Goal: Navigation & Orientation: Go to known website

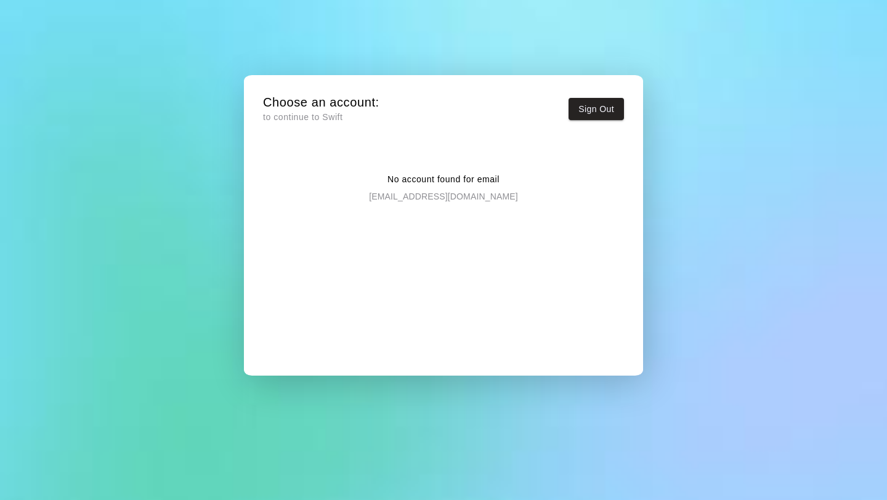
click at [492, 186] on div "No account found for email darciem702@gmail.com" at bounding box center [443, 177] width 361 height 49
click at [457, 156] on div "No account found for email darciem702@gmail.com" at bounding box center [443, 177] width 361 height 49
click at [383, 131] on div "Choose an account: to continue to Swift Sign Out No account found for email dar…" at bounding box center [443, 234] width 381 height 300
click at [384, 130] on div "Choose an account: to continue to Swift Sign Out No account found for email dar…" at bounding box center [443, 234] width 381 height 300
click at [404, 186] on div "No account found for email darciem702@gmail.com" at bounding box center [443, 177] width 361 height 49
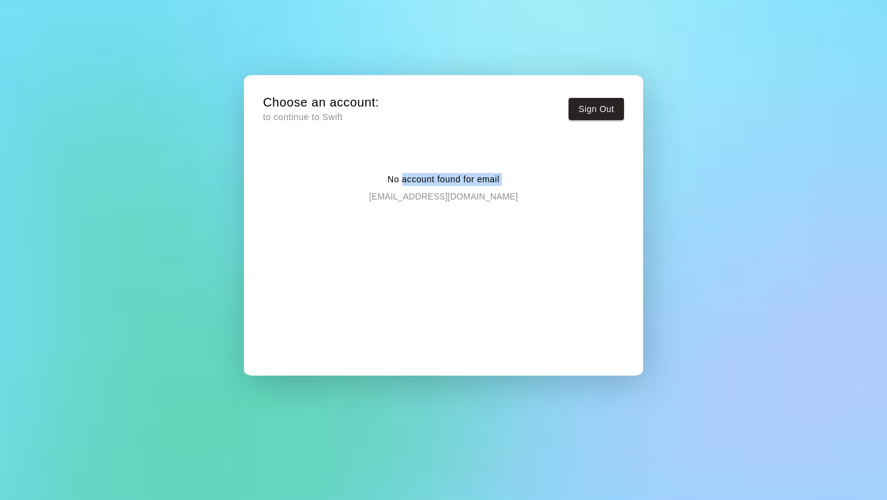
click at [407, 188] on p "[EMAIL_ADDRESS][DOMAIN_NAME]" at bounding box center [443, 194] width 148 height 17
click at [411, 217] on div "No account found for email darciem702@gmail.com" at bounding box center [443, 261] width 361 height 217
click at [288, 192] on div "No account found for email darciem702@gmail.com" at bounding box center [443, 177] width 361 height 49
click at [288, 191] on div "No account found for email darciem702@gmail.com" at bounding box center [443, 177] width 361 height 49
drag, startPoint x: 288, startPoint y: 191, endPoint x: 292, endPoint y: 132, distance: 59.9
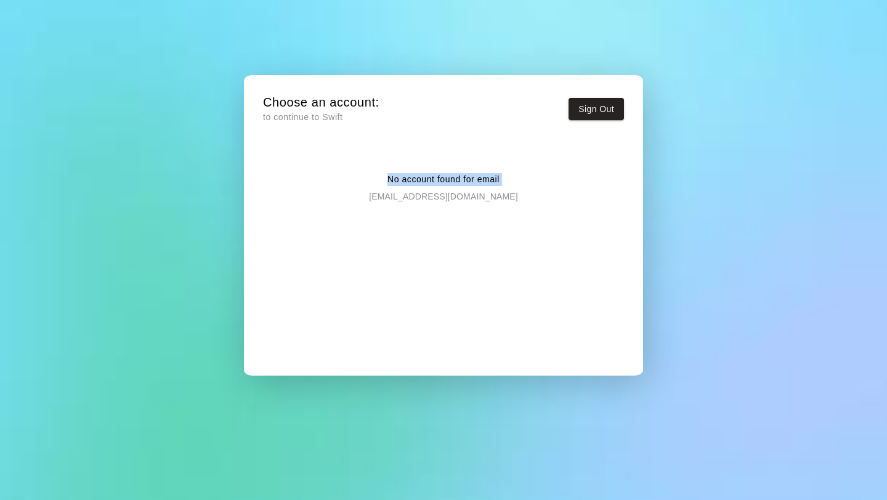
click at [288, 182] on div "No account found for email darciem702@gmail.com" at bounding box center [443, 177] width 361 height 49
click at [292, 131] on div "Choose an account: to continue to Swift Sign Out No account found for email dar…" at bounding box center [443, 234] width 381 height 300
click at [603, 108] on button "Sign Out" at bounding box center [595, 109] width 55 height 23
click at [464, 197] on p "[EMAIL_ADDRESS][DOMAIN_NAME]" at bounding box center [443, 194] width 148 height 17
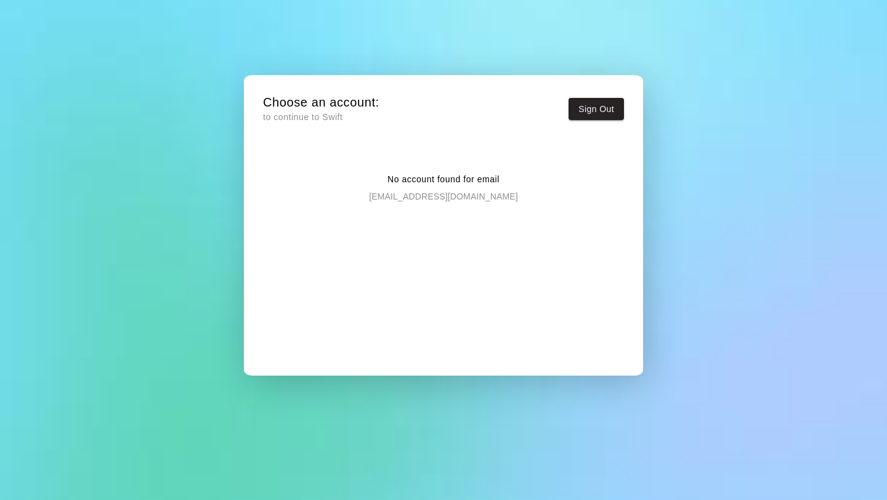
click at [381, 129] on div "Choose an account: to continue to Swift Sign Out No account found for email [EM…" at bounding box center [443, 234] width 381 height 300
click at [369, 113] on p "to continue to Swift" at bounding box center [321, 117] width 116 height 13
click at [421, 169] on div "No account found for email [EMAIL_ADDRESS][DOMAIN_NAME]" at bounding box center [443, 177] width 361 height 49
click at [456, 196] on p "[EMAIL_ADDRESS][DOMAIN_NAME]" at bounding box center [443, 194] width 148 height 17
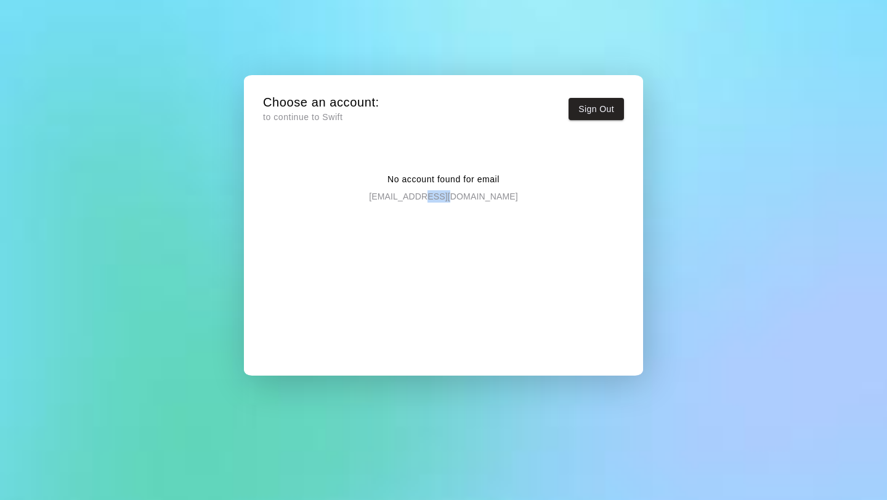
click at [456, 196] on p "[EMAIL_ADDRESS][DOMAIN_NAME]" at bounding box center [443, 194] width 148 height 17
click at [260, 140] on div "Choose an account: to continue to Swift Sign Out No account found for email [EM…" at bounding box center [443, 234] width 381 height 300
click at [313, 119] on p "to continue to Swift" at bounding box center [321, 117] width 116 height 13
click at [404, 167] on div "No account found for email [EMAIL_ADDRESS][DOMAIN_NAME]" at bounding box center [443, 177] width 361 height 49
click at [433, 141] on div "Choose an account: to continue to Swift Sign Out No account found for email [EM…" at bounding box center [443, 234] width 381 height 300
